Goal: Use online tool/utility: Utilize a website feature to perform a specific function

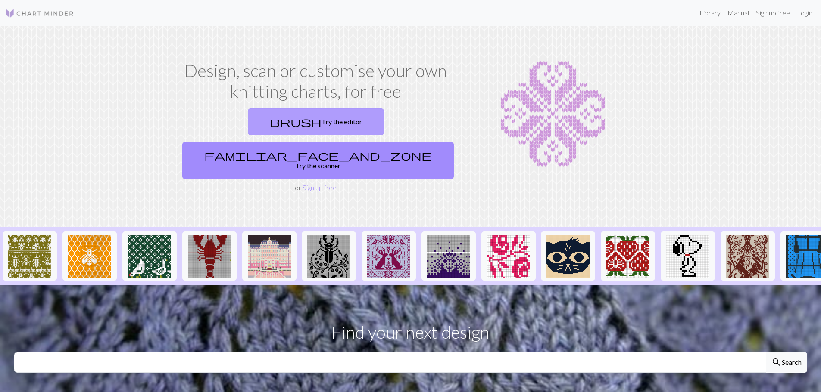
click at [274, 116] on link "brush Try the editor" at bounding box center [316, 122] width 136 height 27
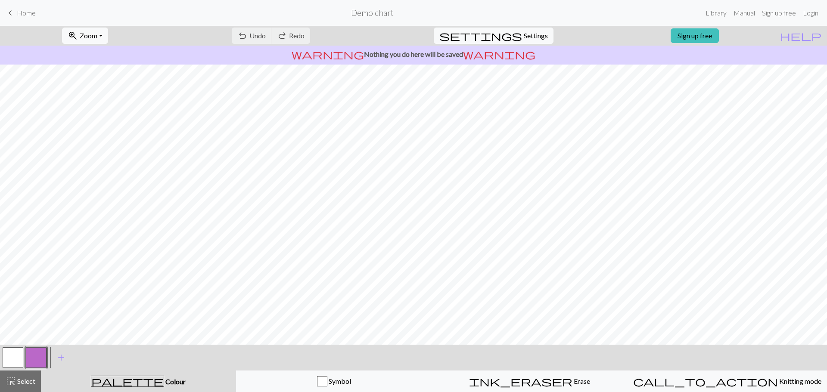
click at [40, 356] on button "button" at bounding box center [36, 358] width 21 height 21
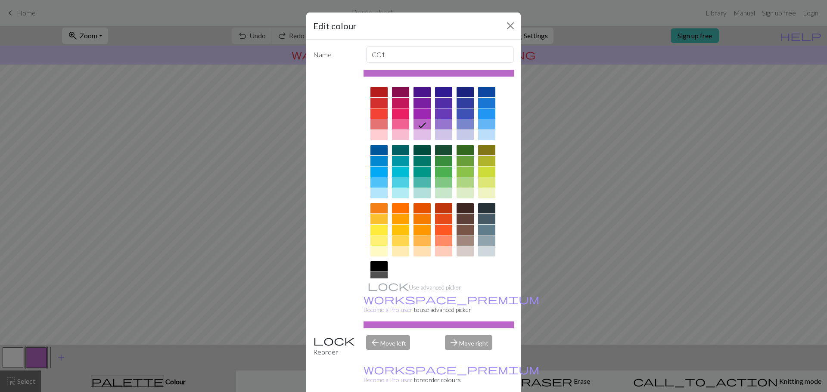
click at [415, 151] on div at bounding box center [422, 150] width 17 height 10
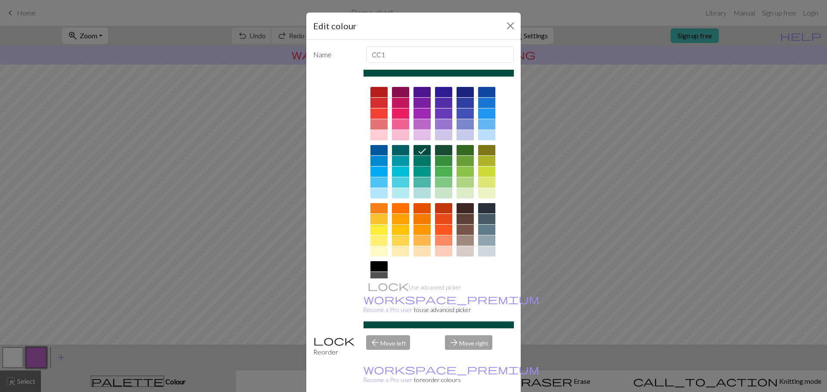
click at [416, 159] on div at bounding box center [422, 161] width 17 height 10
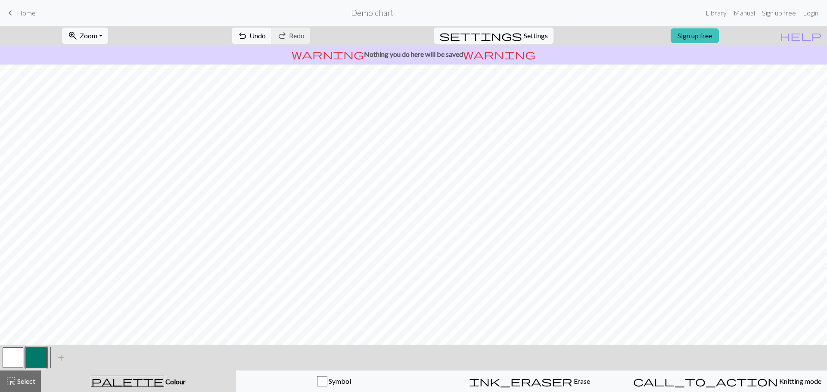
click at [11, 365] on button "button" at bounding box center [13, 358] width 21 height 21
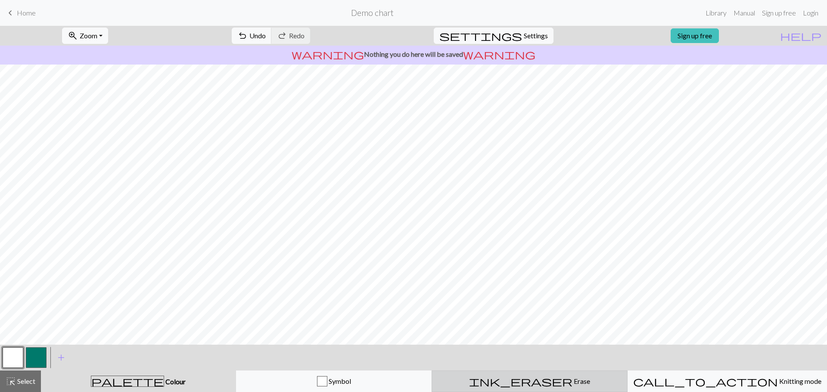
click at [572, 382] on span "Erase" at bounding box center [581, 381] width 18 height 8
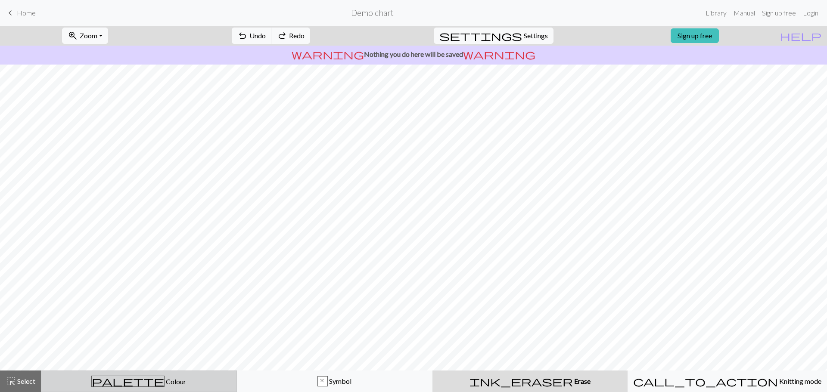
click at [167, 374] on button "palette Colour Colour" at bounding box center [139, 382] width 196 height 22
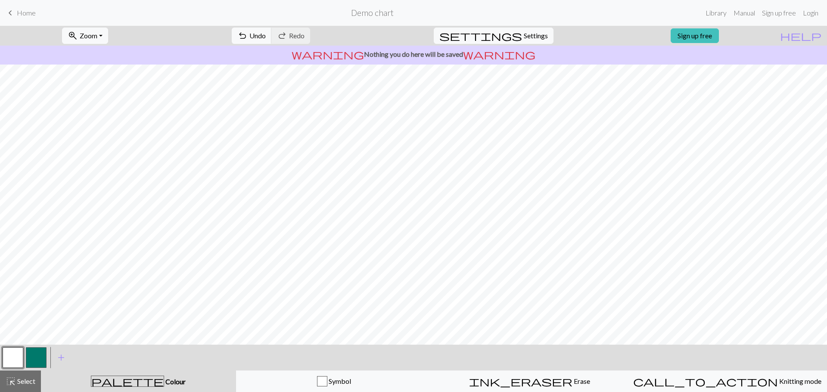
click at [44, 364] on button "button" at bounding box center [36, 358] width 21 height 21
click at [19, 351] on button "button" at bounding box center [13, 358] width 21 height 21
click at [28, 352] on button "button" at bounding box center [36, 358] width 21 height 21
click at [12, 358] on button "button" at bounding box center [13, 358] width 21 height 21
click at [41, 351] on button "button" at bounding box center [36, 358] width 21 height 21
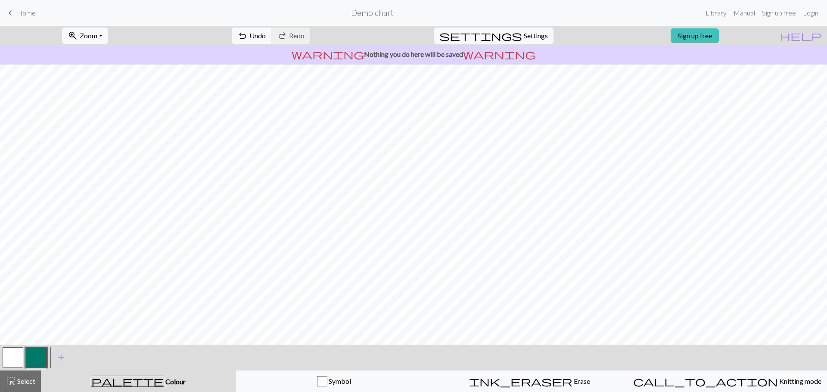
click at [25, 356] on div at bounding box center [36, 357] width 23 height 23
click at [18, 355] on button "button" at bounding box center [13, 358] width 21 height 21
click at [44, 365] on button "button" at bounding box center [36, 358] width 21 height 21
click at [525, 37] on span "Settings" at bounding box center [536, 36] width 24 height 10
select select "aran"
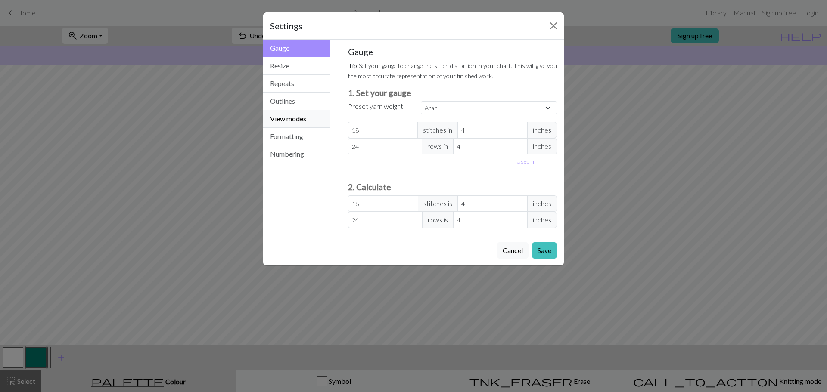
click at [308, 113] on button "View modes" at bounding box center [296, 119] width 67 height 18
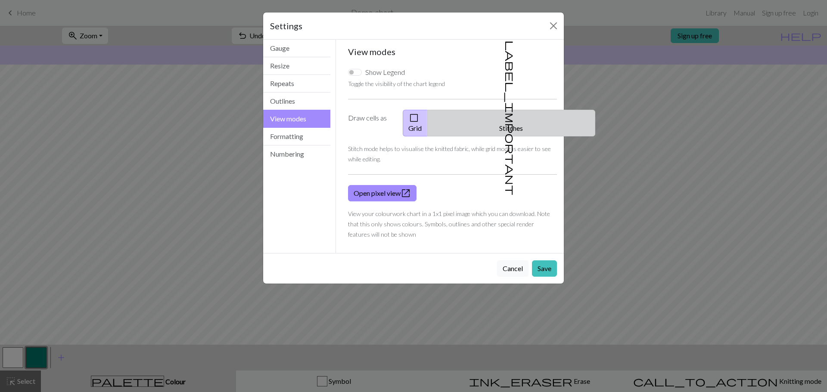
click at [509, 120] on button "label_important Stitches" at bounding box center [511, 123] width 168 height 27
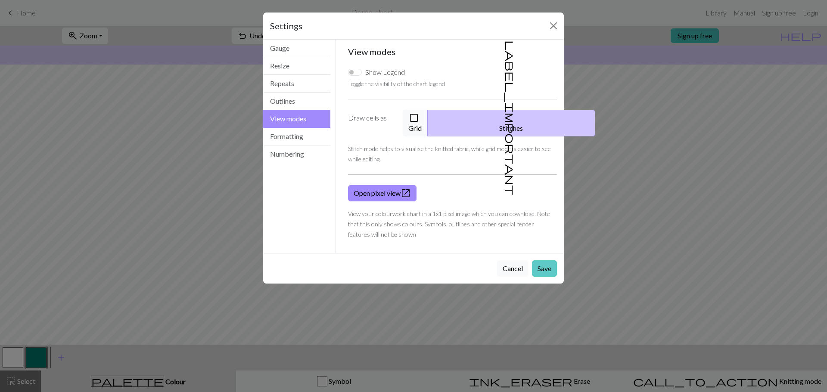
click at [538, 261] on button "Save" at bounding box center [544, 269] width 25 height 16
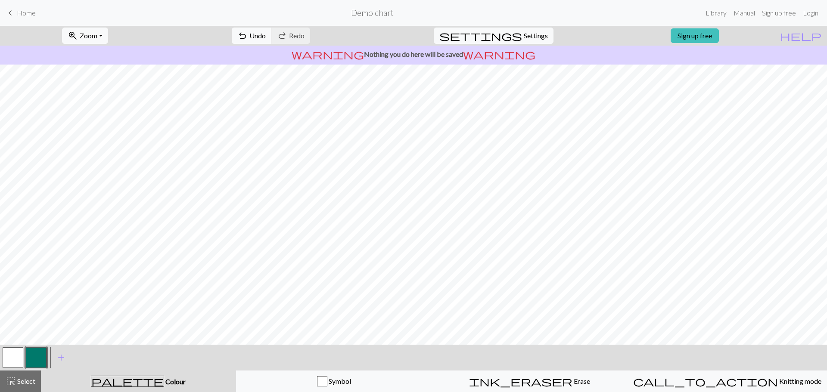
click at [15, 357] on button "button" at bounding box center [13, 358] width 21 height 21
click at [40, 359] on button "button" at bounding box center [36, 358] width 21 height 21
click at [19, 361] on button "button" at bounding box center [13, 358] width 21 height 21
click at [37, 358] on button "button" at bounding box center [36, 358] width 21 height 21
click at [18, 352] on button "button" at bounding box center [13, 358] width 21 height 21
